Goal: Task Accomplishment & Management: Manage account settings

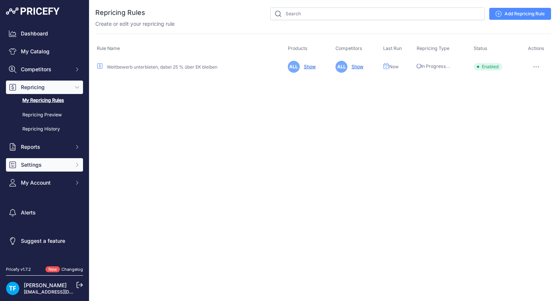
click at [38, 161] on span "Settings" at bounding box center [45, 164] width 49 height 7
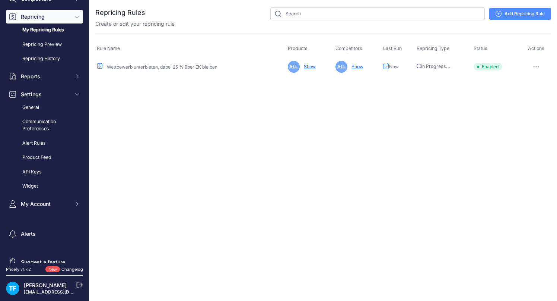
scroll to position [82, 0]
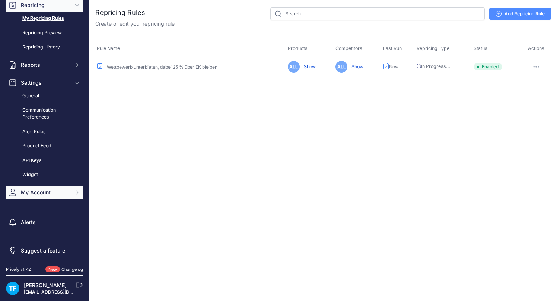
click at [45, 193] on span "My Account" at bounding box center [45, 192] width 49 height 7
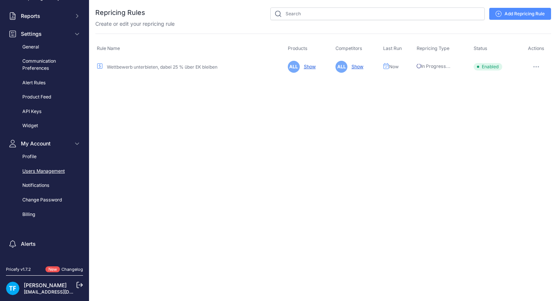
scroll to position [152, 0]
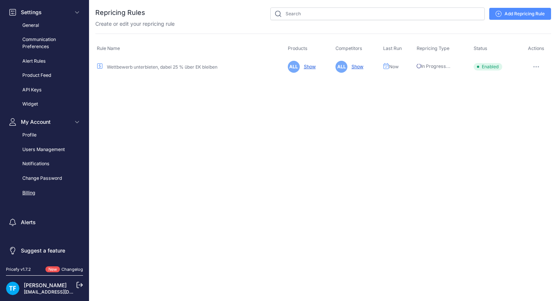
click at [32, 194] on link "Billing" at bounding box center [44, 192] width 77 height 13
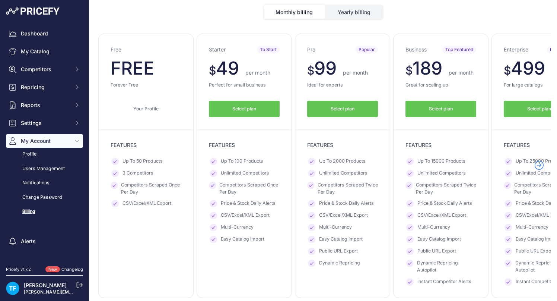
scroll to position [51, 0]
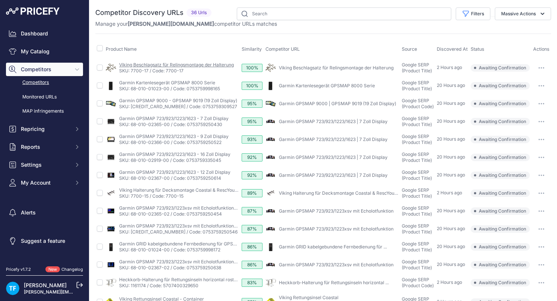
click at [172, 65] on link "Viking Beschlagsatz für Relingsmontage der Halterung" at bounding box center [176, 65] width 115 height 6
click at [196, 86] on link "SKU: 68-010-01023-00 / Code: 0753759998165" at bounding box center [169, 89] width 101 height 6
click at [51, 129] on span "Repricing" at bounding box center [45, 128] width 49 height 7
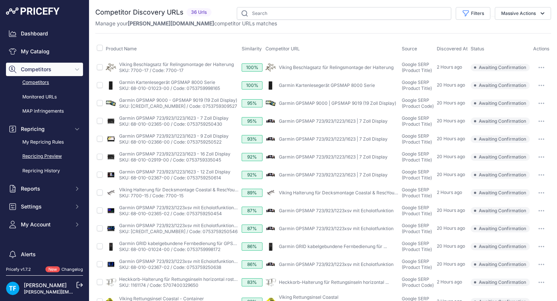
click at [56, 157] on link "Repricing Preview" at bounding box center [44, 156] width 77 height 13
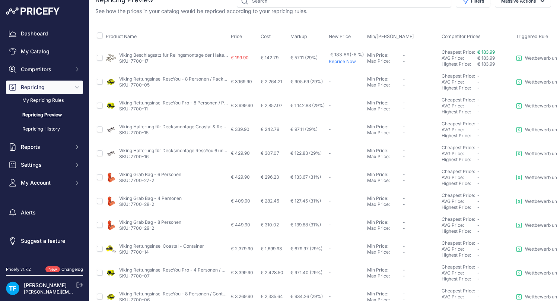
scroll to position [13, 0]
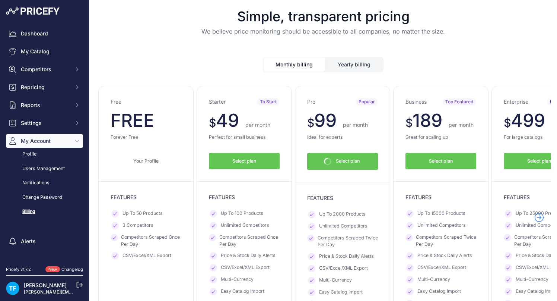
scroll to position [0, 28]
